Goal: Task Accomplishment & Management: Complete application form

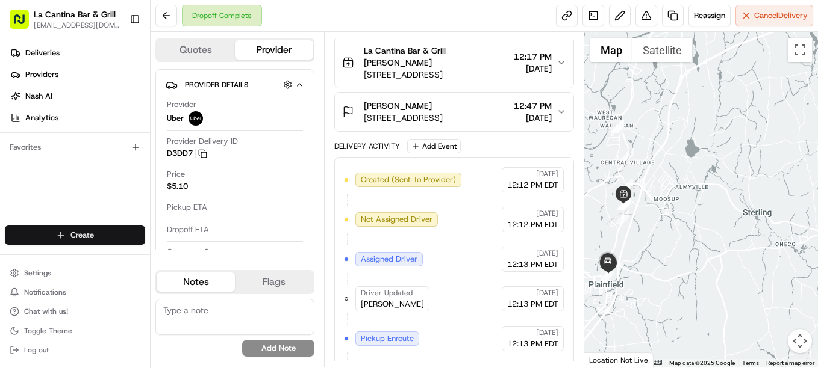
click at [112, 232] on html "La Cantina Bar & Grill [EMAIL_ADDRESS][DOMAIN_NAME] Toggle Sidebar Deliveries P…" at bounding box center [409, 184] width 818 height 368
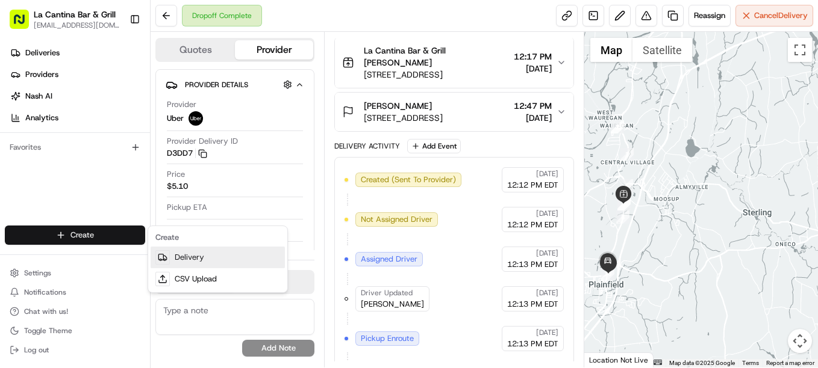
click at [175, 260] on link "Delivery" at bounding box center [218, 258] width 134 height 22
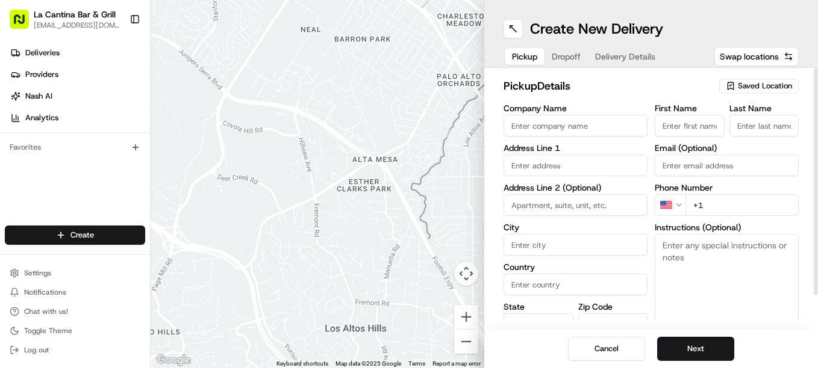
click at [574, 128] on input "Company Name" at bounding box center [575, 126] width 144 height 22
type input "La Cantina Bar & Grill"
type input "[STREET_ADDRESS]"
type input "Plainfield"
type input "[GEOGRAPHIC_DATA]"
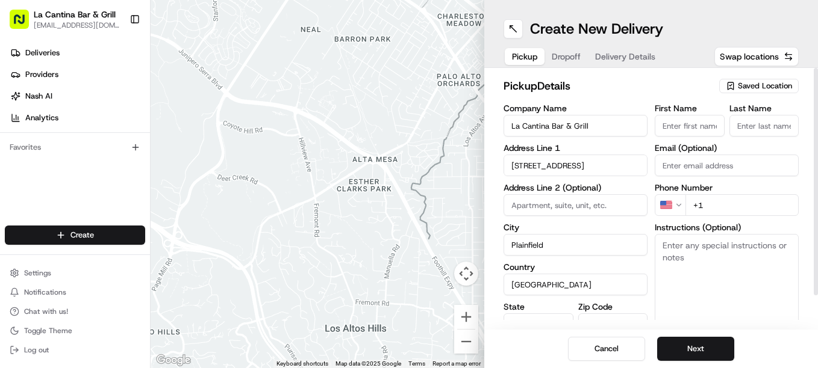
type input "CT"
type input "06374"
type input "[PERSON_NAME]"
type input "[EMAIL_ADDRESS][DOMAIN_NAME]"
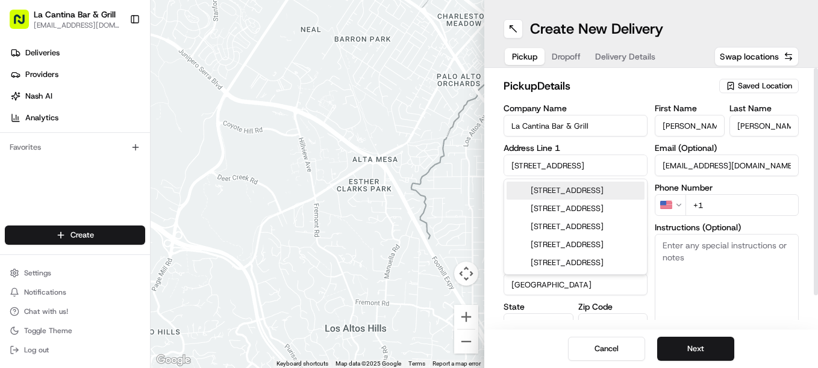
click at [736, 210] on input "+1" at bounding box center [741, 205] width 113 height 22
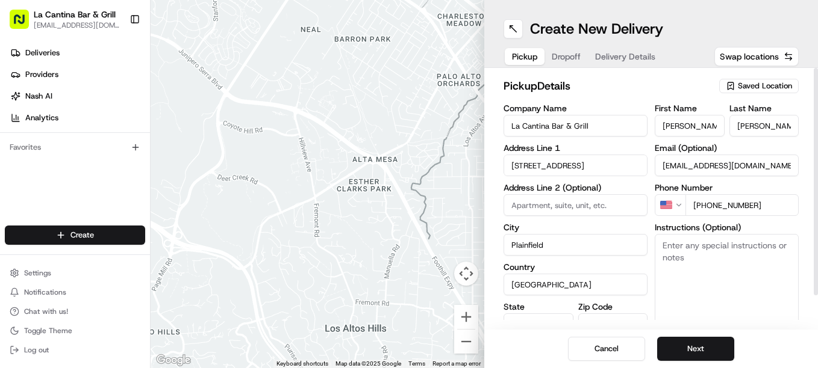
type input "[PHONE_NUMBER]"
click at [682, 345] on button "Next" at bounding box center [695, 349] width 77 height 24
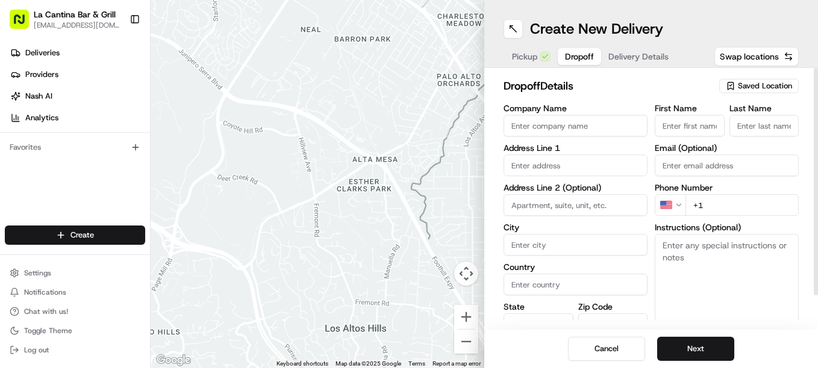
click at [665, 123] on input "First Name" at bounding box center [689, 126] width 70 height 22
type input "[PERSON_NAME]"
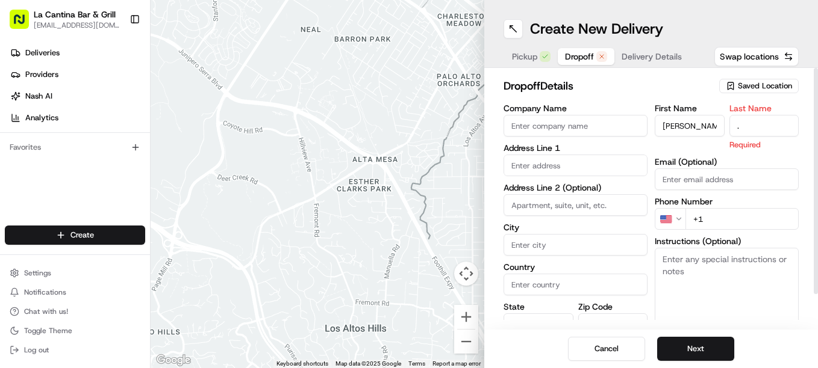
type input "."
click at [588, 167] on input "text" at bounding box center [575, 166] width 144 height 22
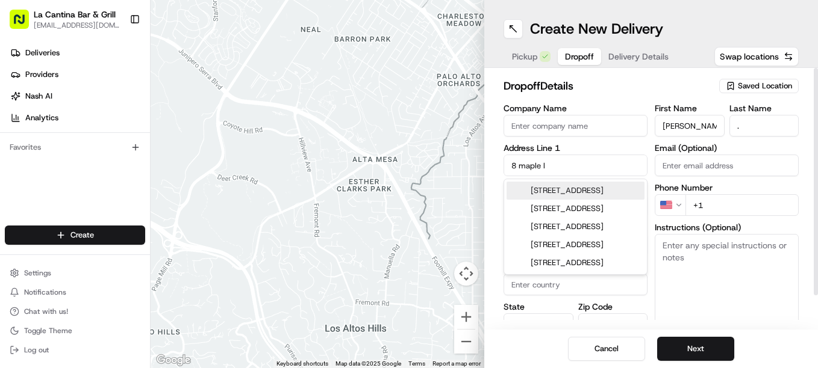
click at [586, 194] on div "[STREET_ADDRESS]" at bounding box center [575, 191] width 138 height 18
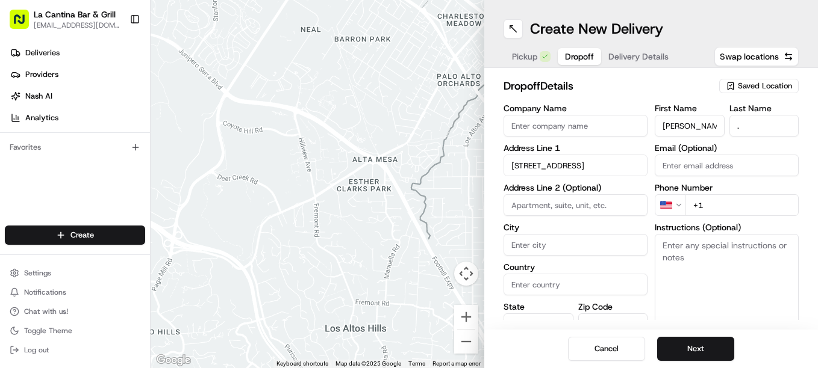
type input "[STREET_ADDRESS]"
type input "Plainfield"
type input "[GEOGRAPHIC_DATA]"
type input "CT"
type input "06374"
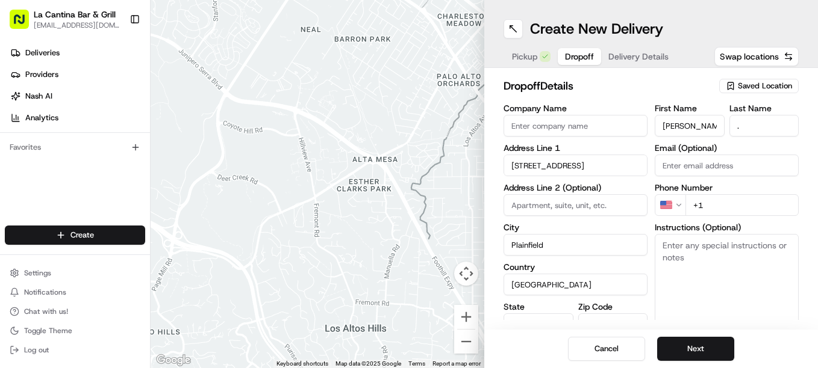
type input "[STREET_ADDRESS]"
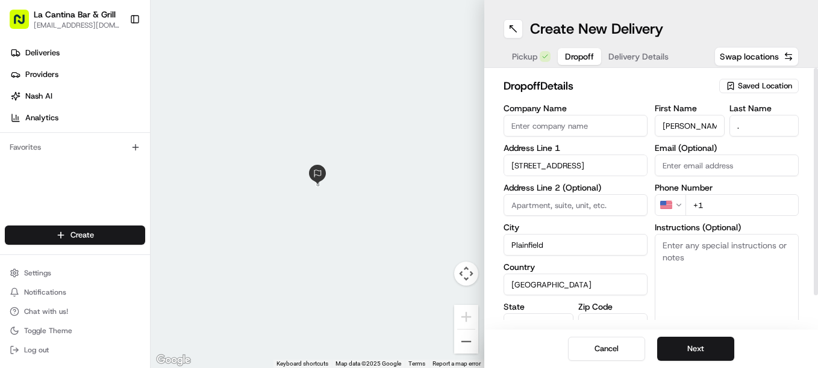
click at [709, 271] on textarea "Instructions (Optional)" at bounding box center [726, 279] width 144 height 90
click at [712, 262] on textarea "Instructions (Optional)" at bounding box center [726, 279] width 144 height 90
click at [703, 262] on textarea "Instructions (Optional)" at bounding box center [726, 279] width 144 height 90
type textarea "cash tip"
click at [714, 205] on input "+1" at bounding box center [741, 205] width 113 height 22
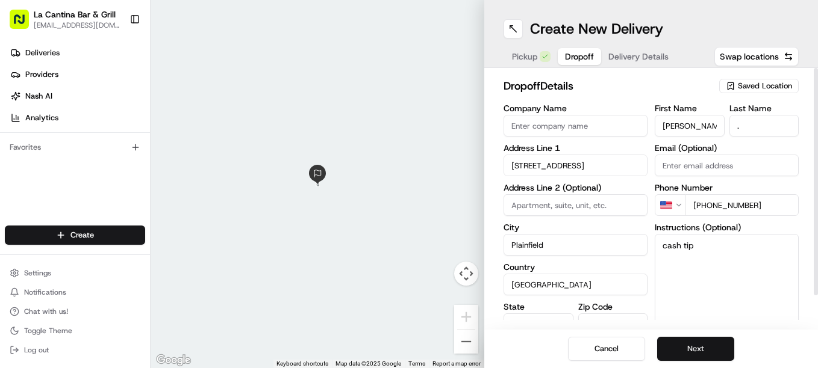
type input "[PHONE_NUMBER]"
click at [685, 352] on button "Next" at bounding box center [695, 349] width 77 height 24
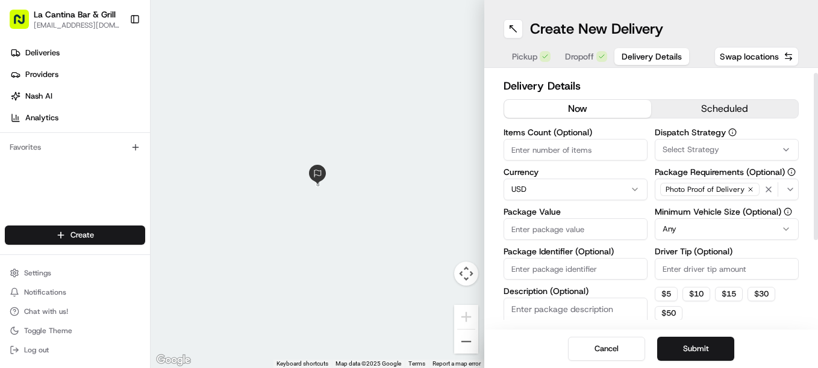
scroll to position [15, 0]
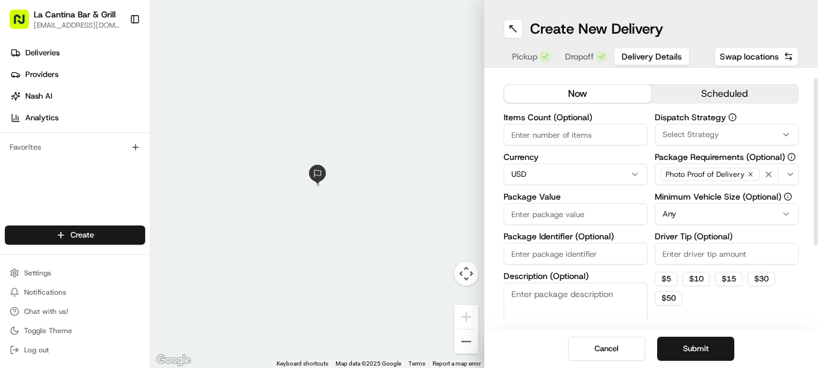
click at [592, 212] on input "Package Value" at bounding box center [575, 214] width 144 height 22
type input "60.43"
click at [683, 339] on button "Submit" at bounding box center [695, 349] width 77 height 24
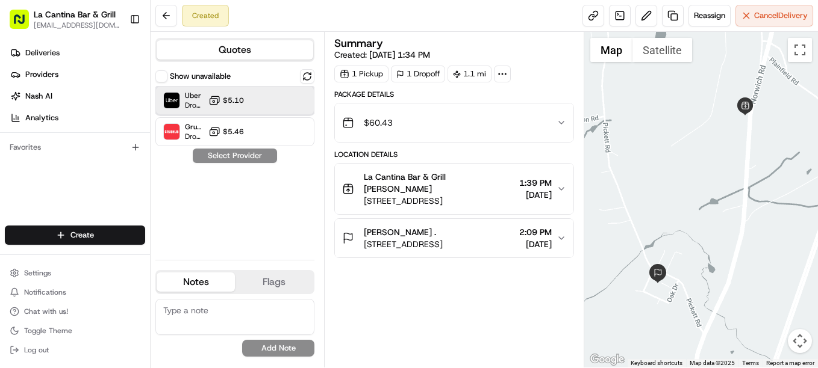
click at [280, 106] on div at bounding box center [277, 100] width 14 height 14
click at [250, 155] on button "Assign Provider" at bounding box center [234, 156] width 85 height 14
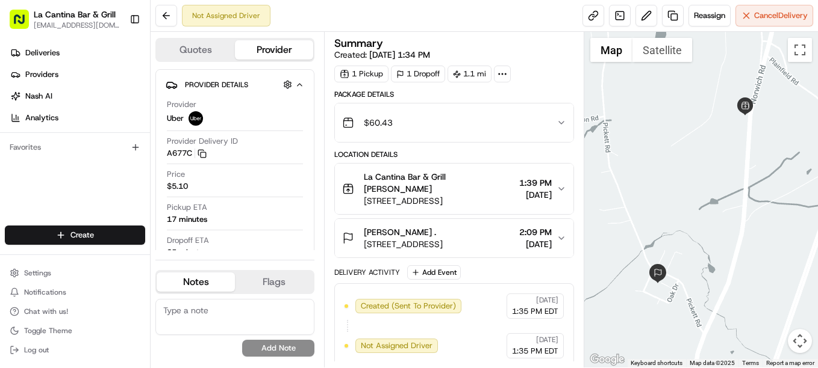
click at [559, 229] on button "[PERSON_NAME] . [STREET_ADDRESS] 2:09 PM [DATE]" at bounding box center [454, 238] width 238 height 39
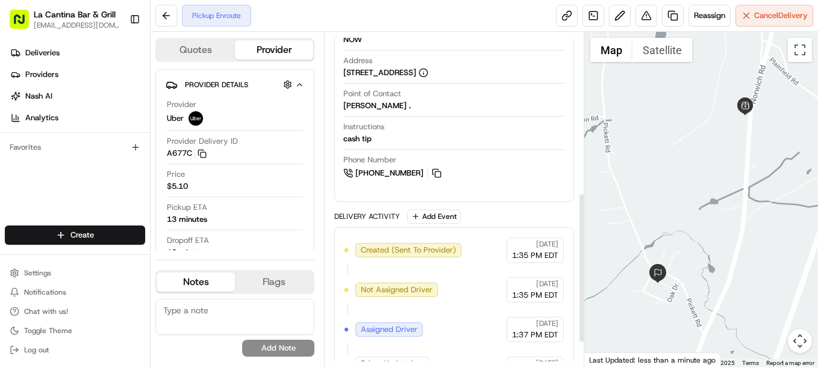
scroll to position [409, 0]
